Goal: Information Seeking & Learning: Learn about a topic

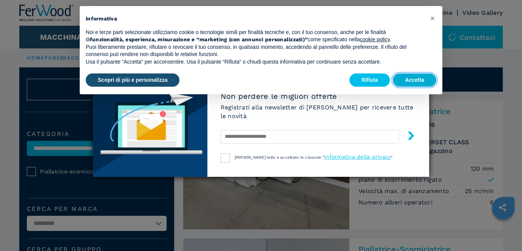
click at [409, 83] on button "Accetta" at bounding box center [414, 80] width 43 height 14
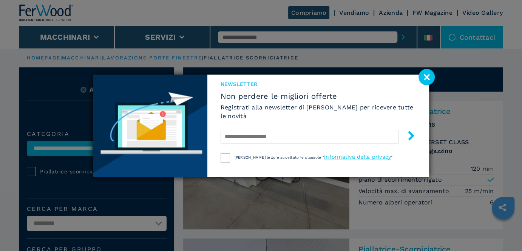
click at [426, 78] on image at bounding box center [427, 77] width 16 height 16
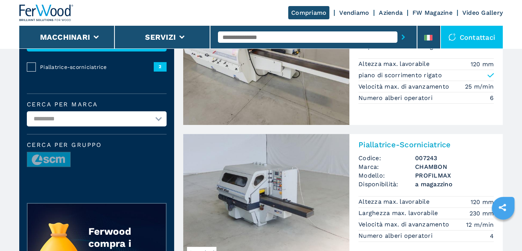
scroll to position [151, 0]
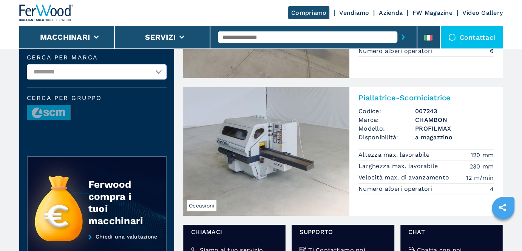
click at [197, 203] on span "Occasioni" at bounding box center [201, 205] width 29 height 11
click at [244, 172] on img at bounding box center [266, 151] width 166 height 128
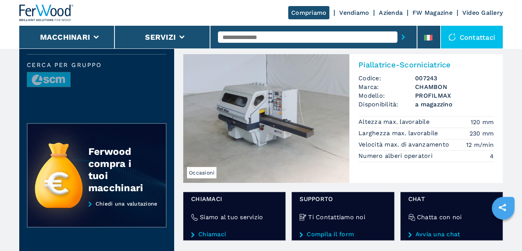
scroll to position [227, 0]
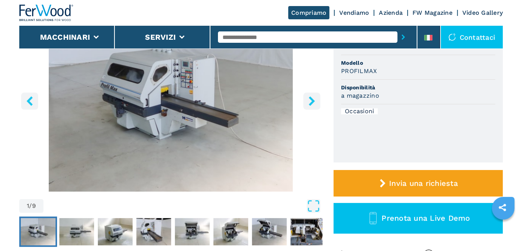
scroll to position [113, 0]
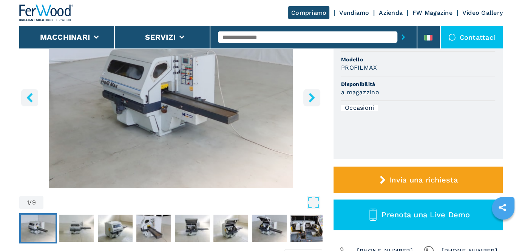
click at [310, 97] on icon "right-button" at bounding box center [311, 97] width 9 height 9
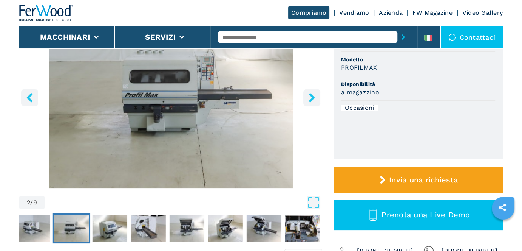
click at [310, 97] on icon "right-button" at bounding box center [311, 97] width 9 height 9
click at [309, 97] on icon "right-button" at bounding box center [311, 97] width 9 height 9
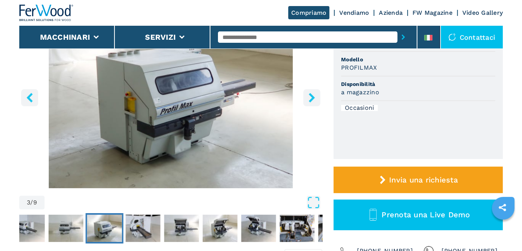
click at [309, 97] on icon "right-button" at bounding box center [311, 97] width 9 height 9
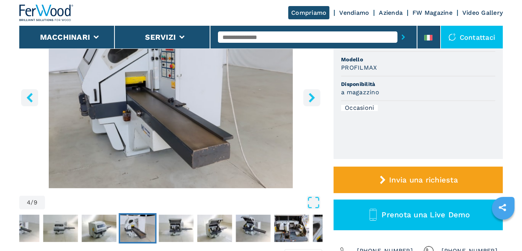
click at [309, 97] on icon "right-button" at bounding box center [311, 97] width 9 height 9
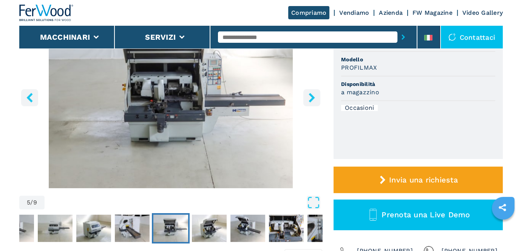
click at [309, 97] on icon "right-button" at bounding box center [311, 97] width 9 height 9
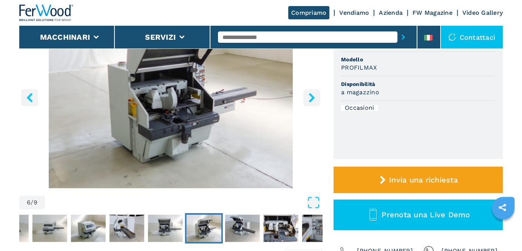
click at [309, 97] on icon "right-button" at bounding box center [311, 97] width 9 height 9
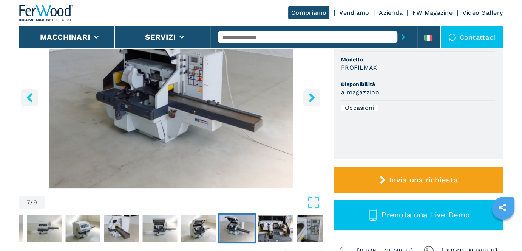
click at [309, 97] on icon "right-button" at bounding box center [311, 97] width 9 height 9
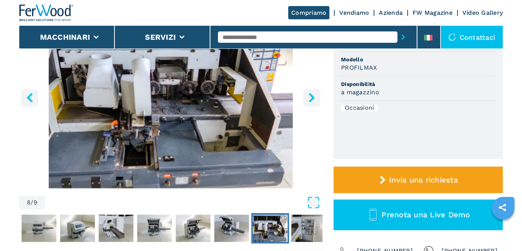
click at [309, 97] on icon "right-button" at bounding box center [311, 97] width 9 height 9
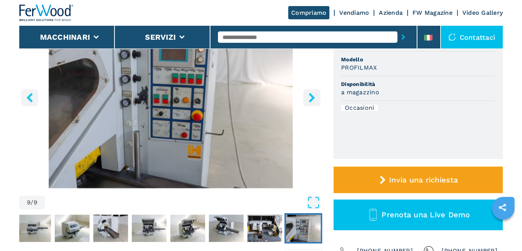
click at [309, 97] on icon "right-button" at bounding box center [311, 97] width 9 height 9
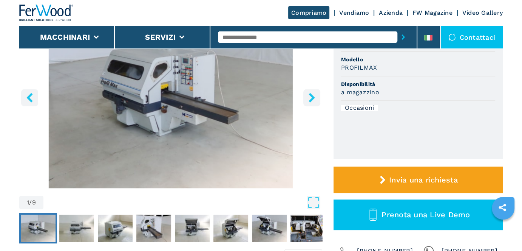
click at [309, 97] on icon "right-button" at bounding box center [311, 97] width 9 height 9
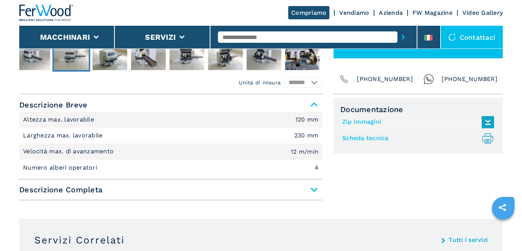
scroll to position [302, 0]
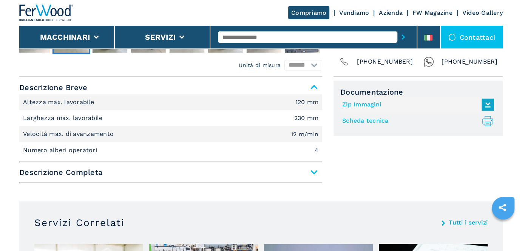
click at [312, 171] on span "Descrizione Completa" at bounding box center [170, 172] width 303 height 14
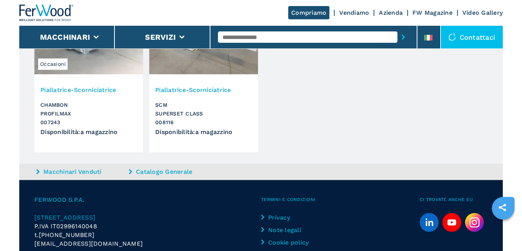
scroll to position [1285, 0]
